Goal: Navigation & Orientation: Find specific page/section

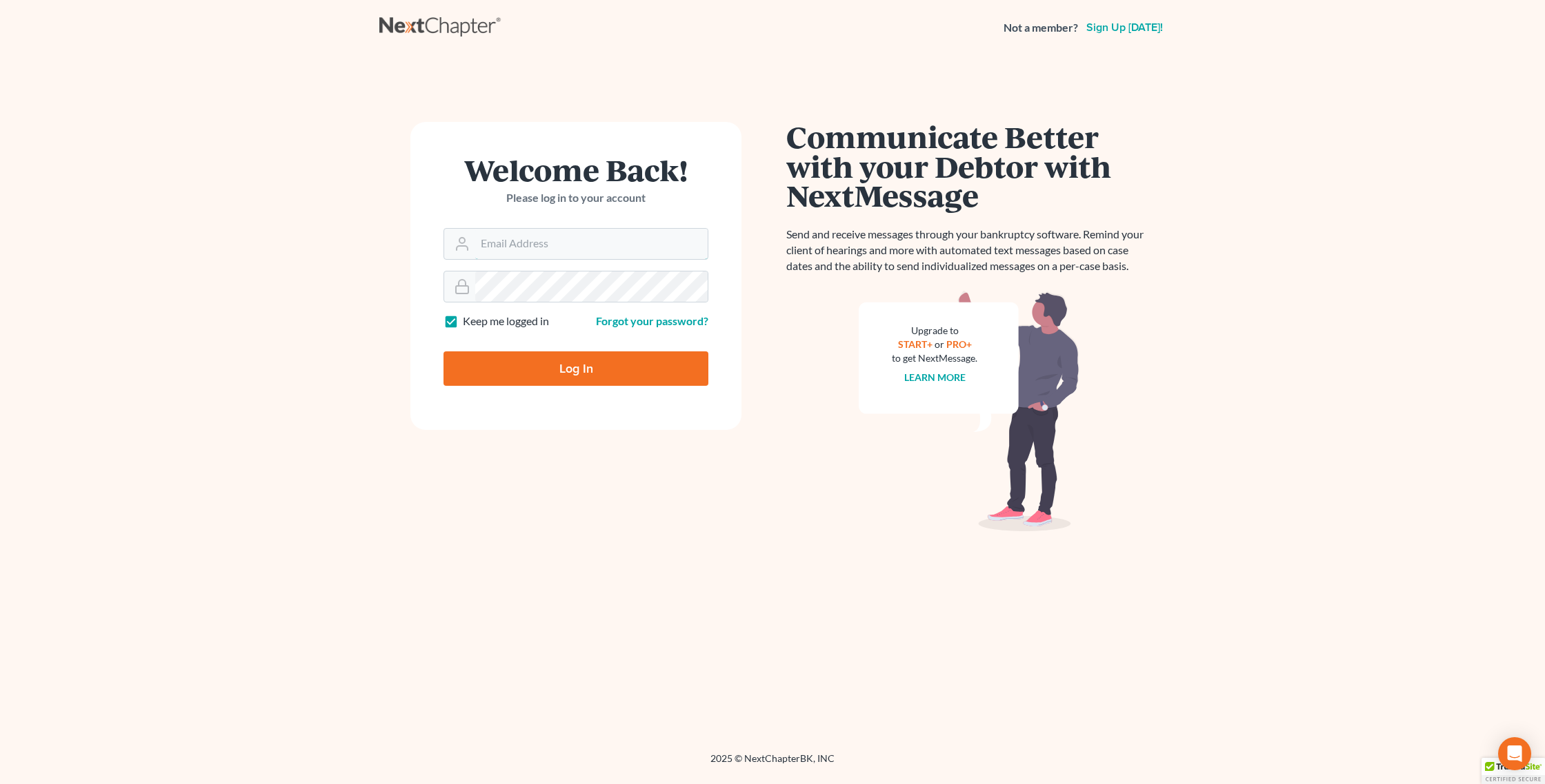
type input "[PERSON_NAME][EMAIL_ADDRESS][DOMAIN_NAME]"
click at [560, 373] on input "Log In" at bounding box center [576, 369] width 265 height 34
type input "Thinking..."
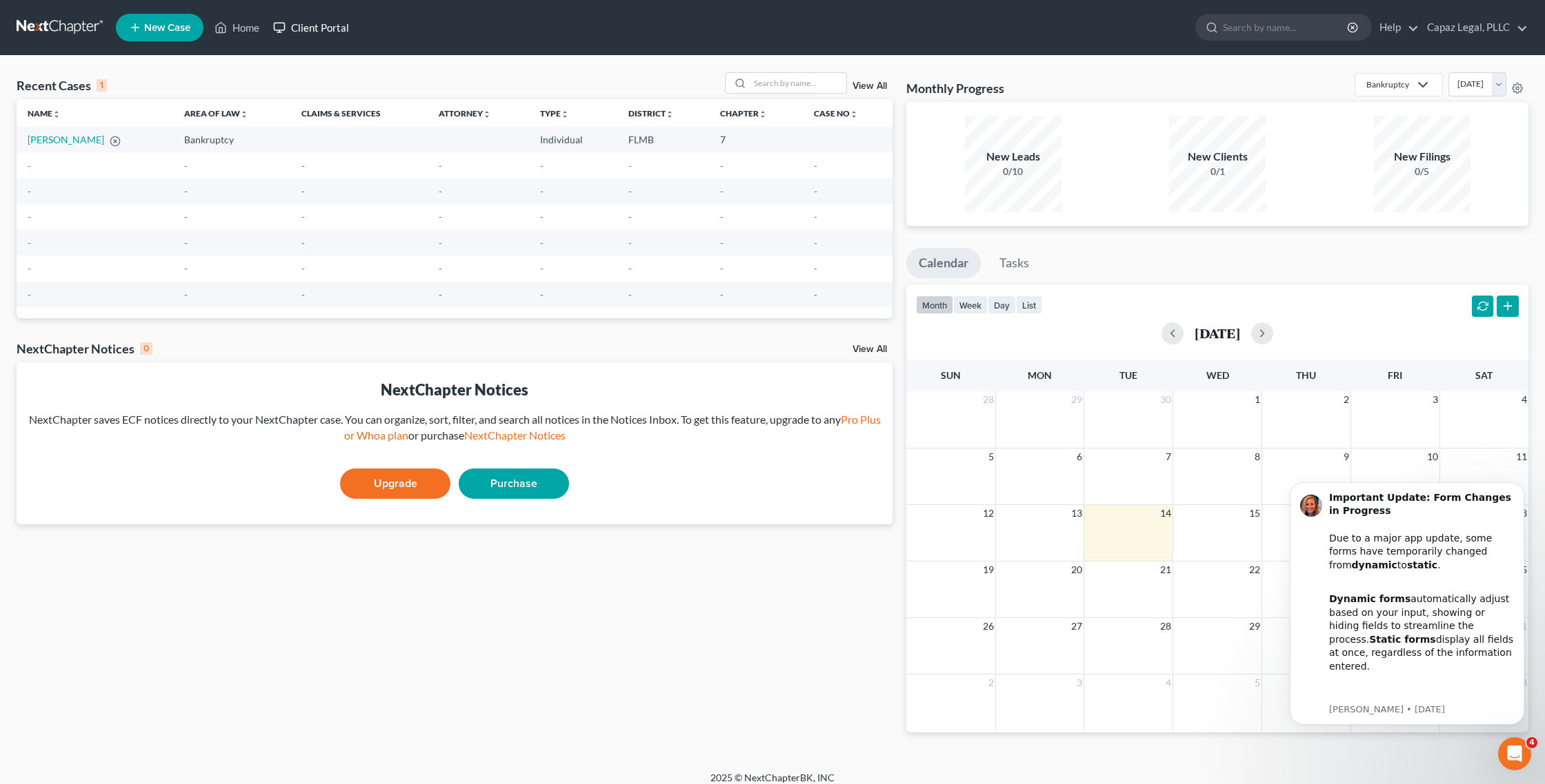
click at [306, 27] on link "Client Portal" at bounding box center [311, 27] width 90 height 25
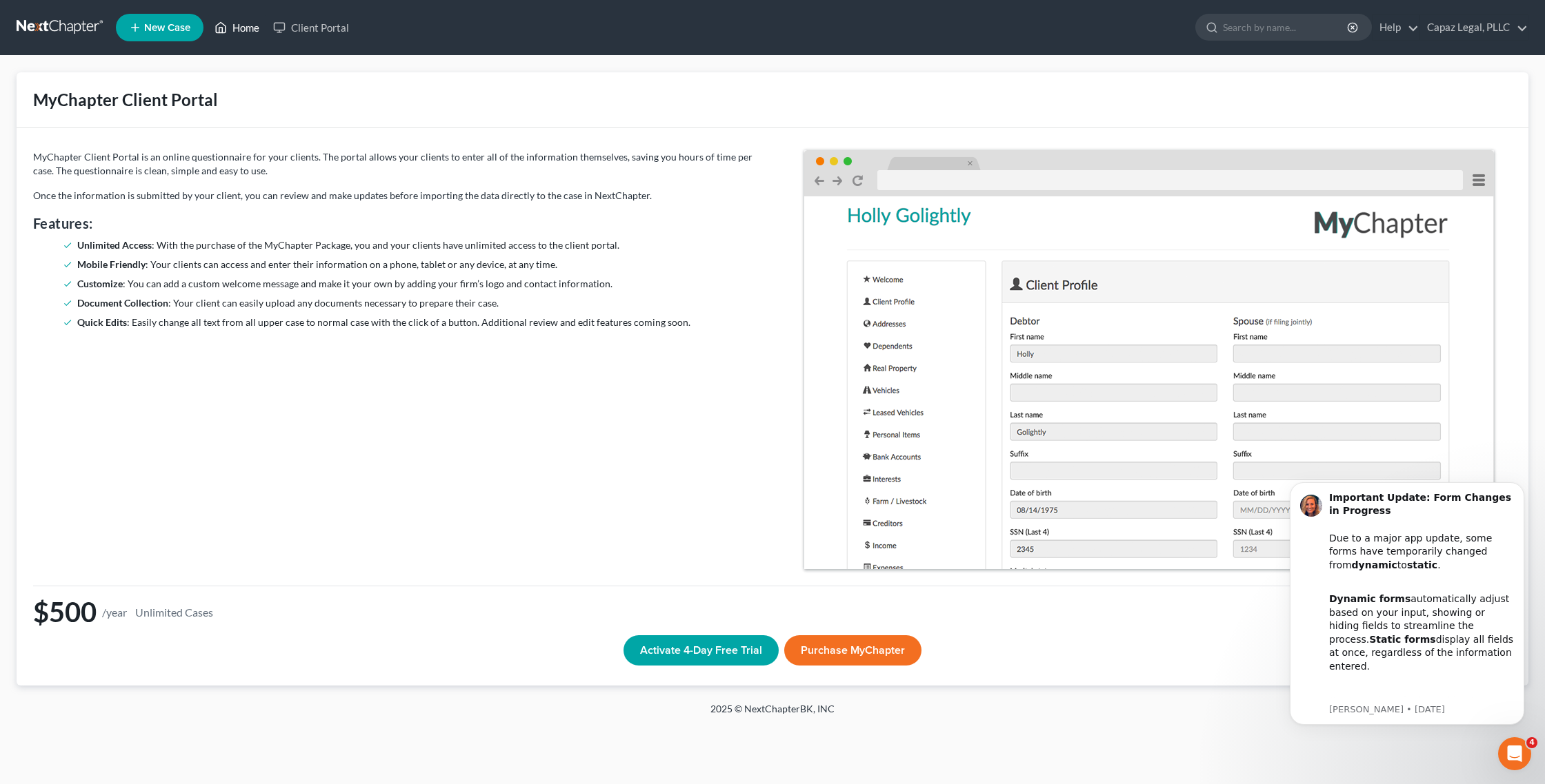
click at [242, 29] on link "Home" at bounding box center [237, 27] width 59 height 25
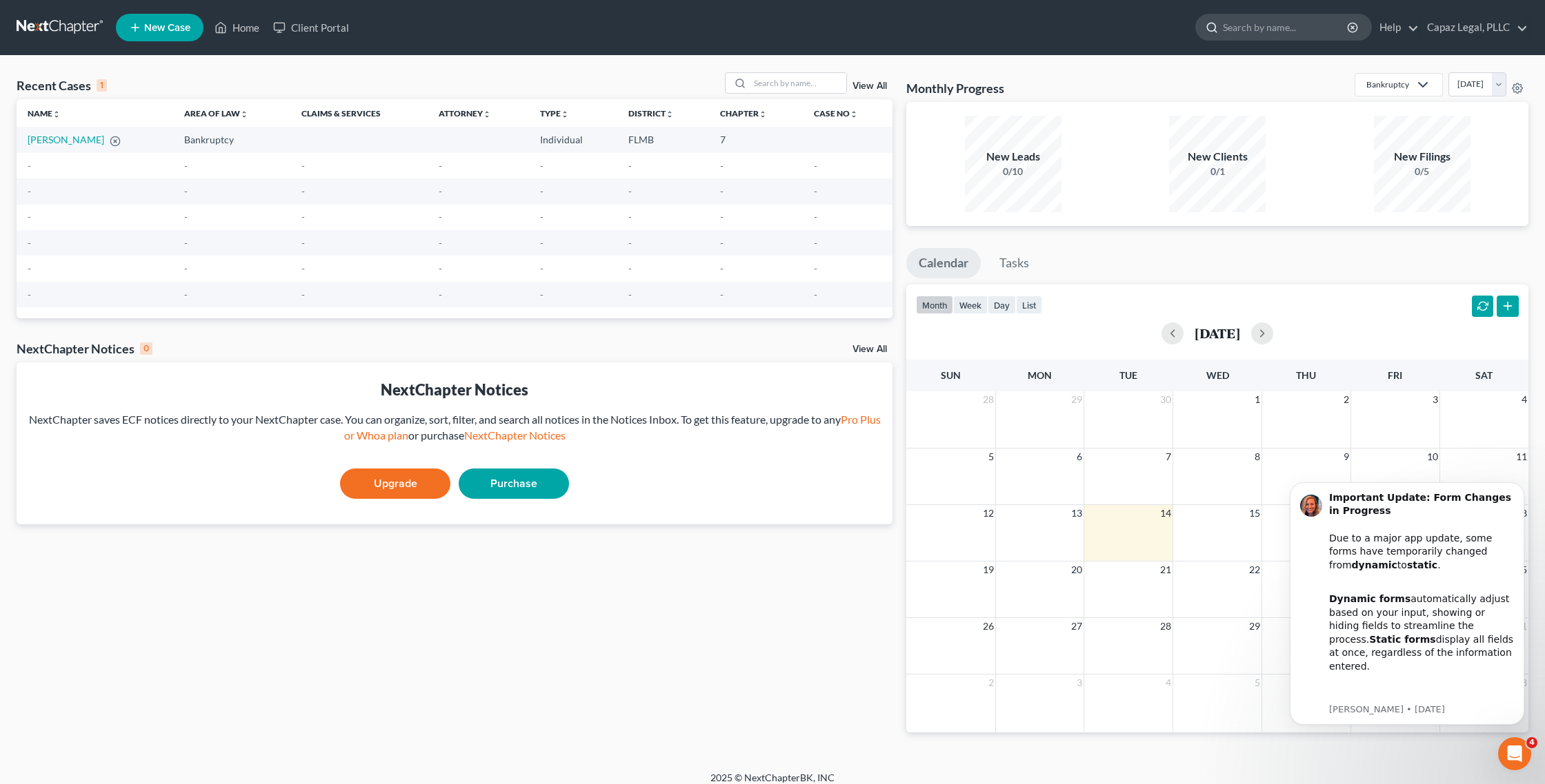
click at [1291, 29] on input "search" at bounding box center [1285, 27] width 126 height 26
click at [1401, 27] on link "Help" at bounding box center [1395, 27] width 46 height 25
click at [1371, 61] on link "Help Center" at bounding box center [1364, 57] width 110 height 24
